Goal: Task Accomplishment & Management: Manage account settings

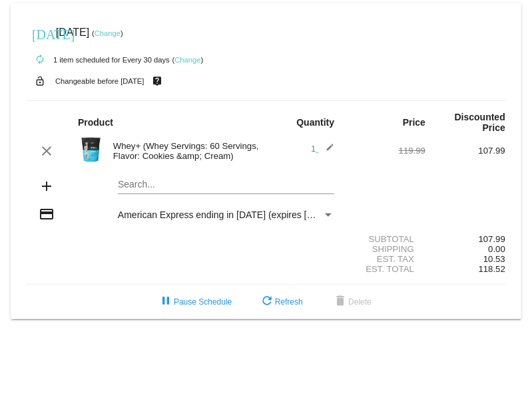
click at [134, 183] on mat-card "[DATE] [DATE] ( Change ) autorenew 1 item scheduled for Every 30 days ( Change …" at bounding box center [266, 161] width 511 height 316
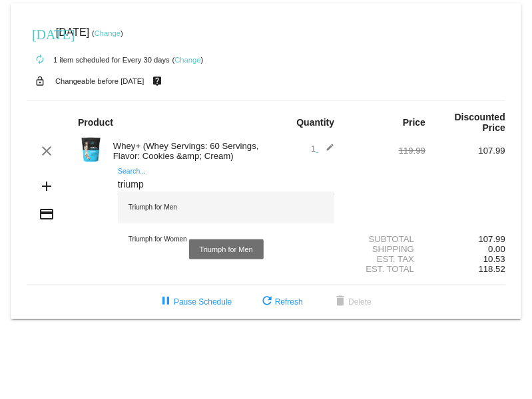
type input "triump"
click at [163, 212] on div "Triumph for Men" at bounding box center [226, 208] width 216 height 32
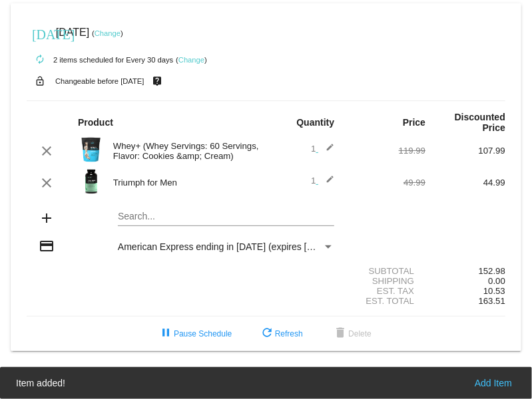
click at [148, 218] on mat-card "[DATE] [DATE] ( Change ) autorenew 2 items scheduled for Every 30 days ( Change…" at bounding box center [266, 177] width 511 height 348
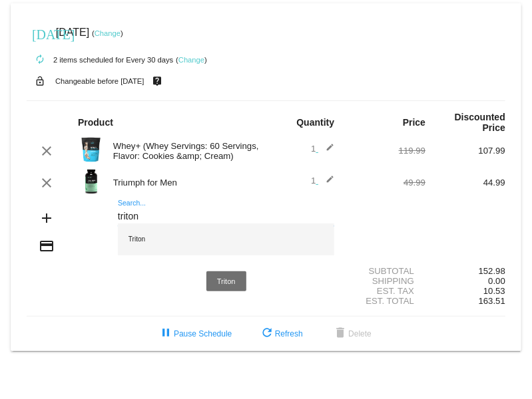
type input "triton"
click at [132, 235] on div "Triton" at bounding box center [226, 240] width 216 height 32
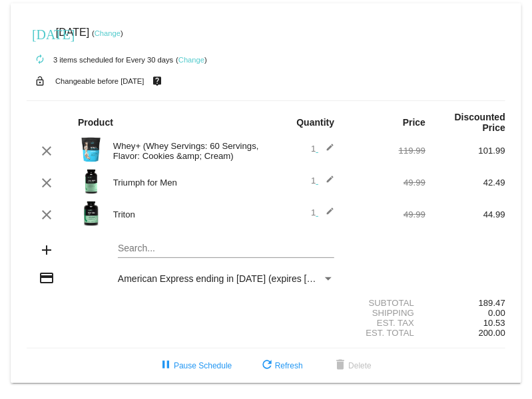
click at [90, 212] on img at bounding box center [91, 213] width 27 height 27
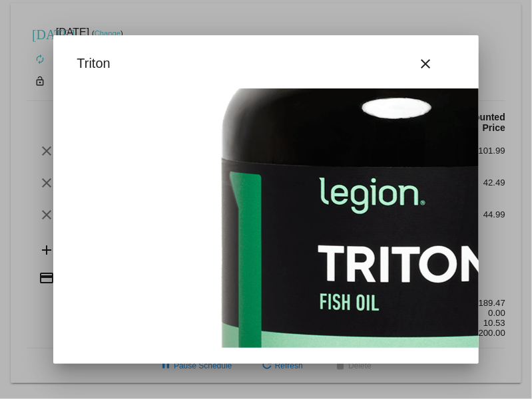
scroll to position [216, 0]
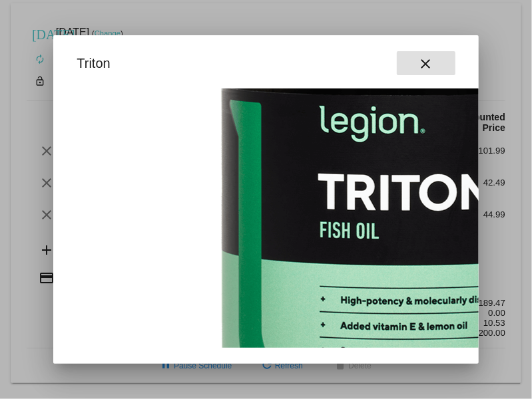
click at [425, 59] on mat-icon "close" at bounding box center [426, 64] width 16 height 16
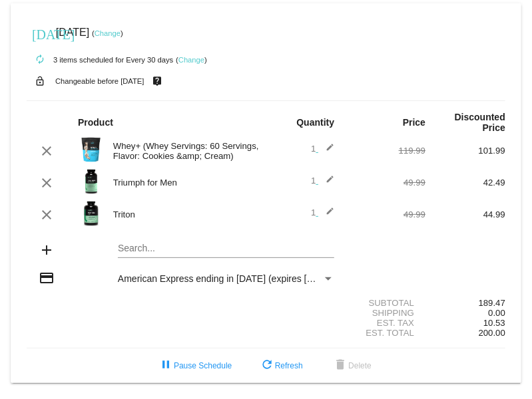
click at [90, 182] on img at bounding box center [91, 181] width 27 height 27
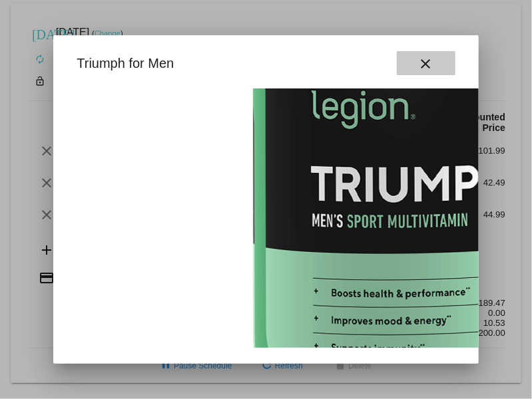
click at [429, 62] on mat-icon "close" at bounding box center [426, 64] width 16 height 16
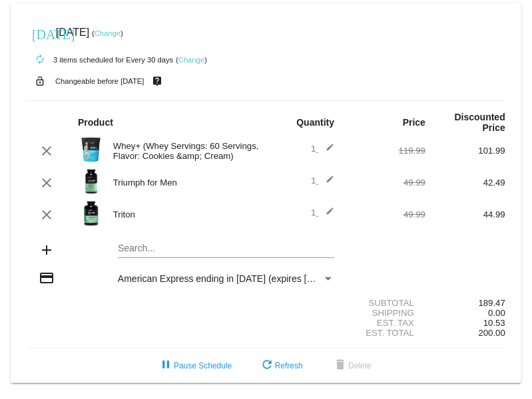
click at [324, 278] on div "Payment Method" at bounding box center [328, 279] width 12 height 11
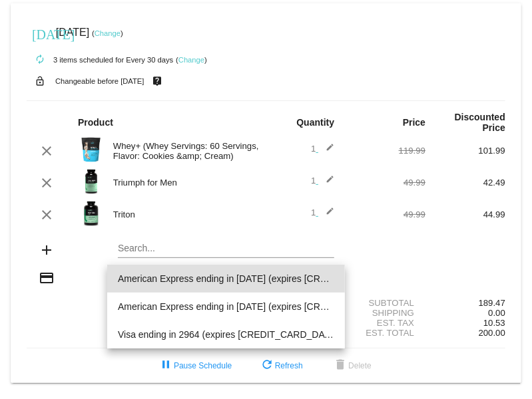
click at [35, 322] on div at bounding box center [266, 199] width 532 height 399
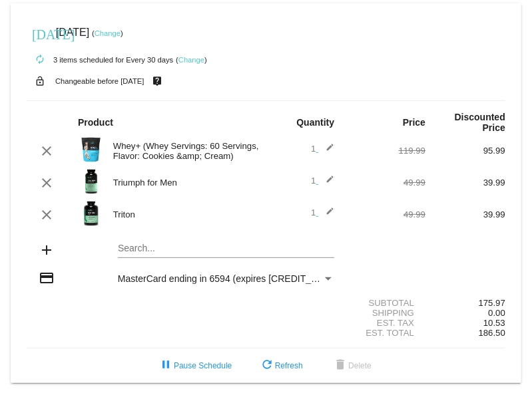
click at [121, 31] on link "Change" at bounding box center [108, 33] width 26 height 8
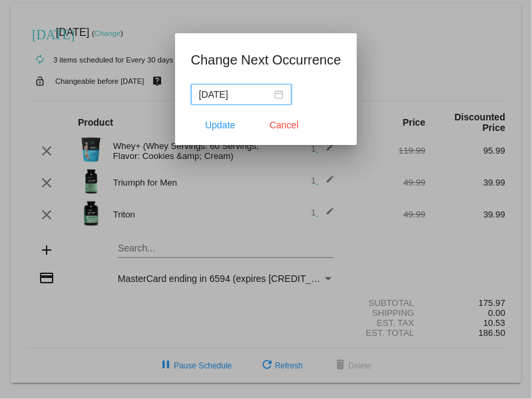
click at [275, 92] on div "[DATE]" at bounding box center [241, 94] width 85 height 15
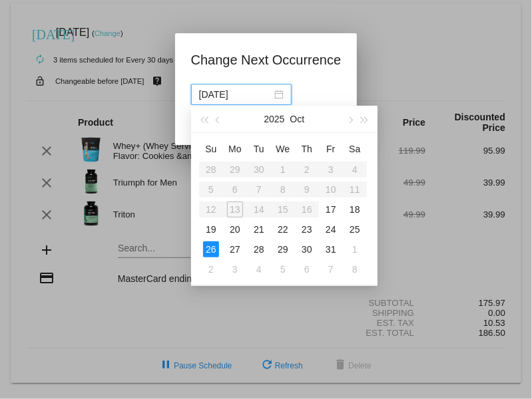
click at [258, 208] on table "Su Mo Tu We Th Fr Sa 28 29 30 1 2 3 4 5 6 7 8 9 10 11 12 13 14 15 16 17 18 19 2…" at bounding box center [283, 208] width 168 height 141
click at [279, 208] on table "Su Mo Tu We Th Fr Sa 28 29 30 1 2 3 4 5 6 7 8 9 10 11 12 13 14 15 16 17 18 19 2…" at bounding box center [283, 208] width 168 height 141
click at [310, 208] on table "Su Mo Tu We Th Fr Sa 28 29 30 1 2 3 4 5 6 7 8 9 10 11 12 13 14 15 16 17 18 19 2…" at bounding box center [283, 208] width 168 height 141
click at [330, 210] on div "17" at bounding box center [331, 210] width 16 height 16
type input "2025-10-17"
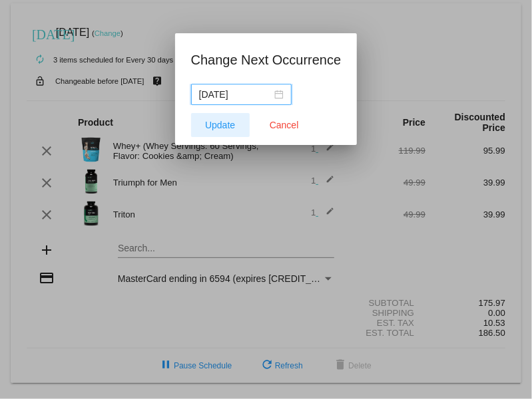
click at [216, 124] on span "Update" at bounding box center [220, 125] width 30 height 11
